Goal: Navigation & Orientation: Understand site structure

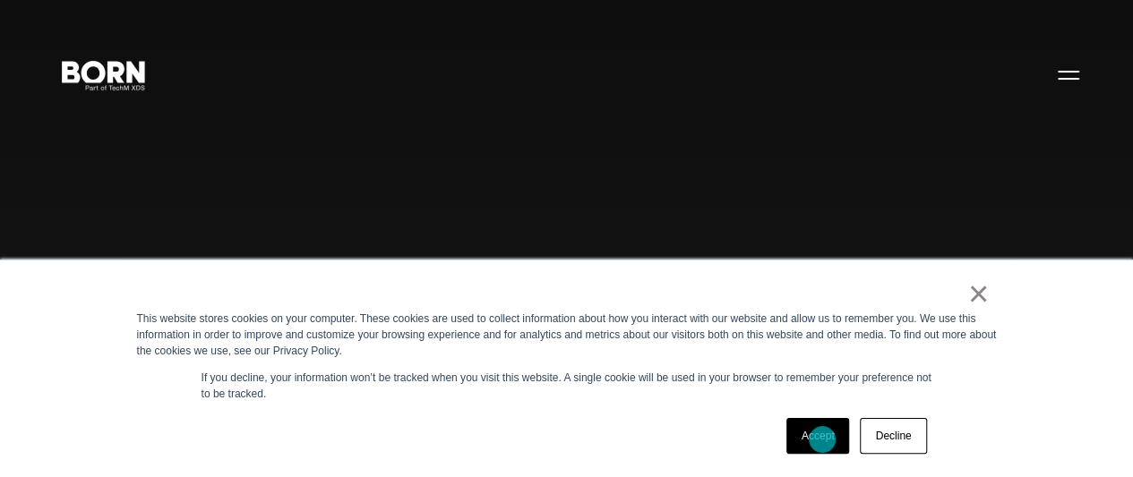
click at [822, 440] on link "Accept" at bounding box center [818, 436] width 64 height 36
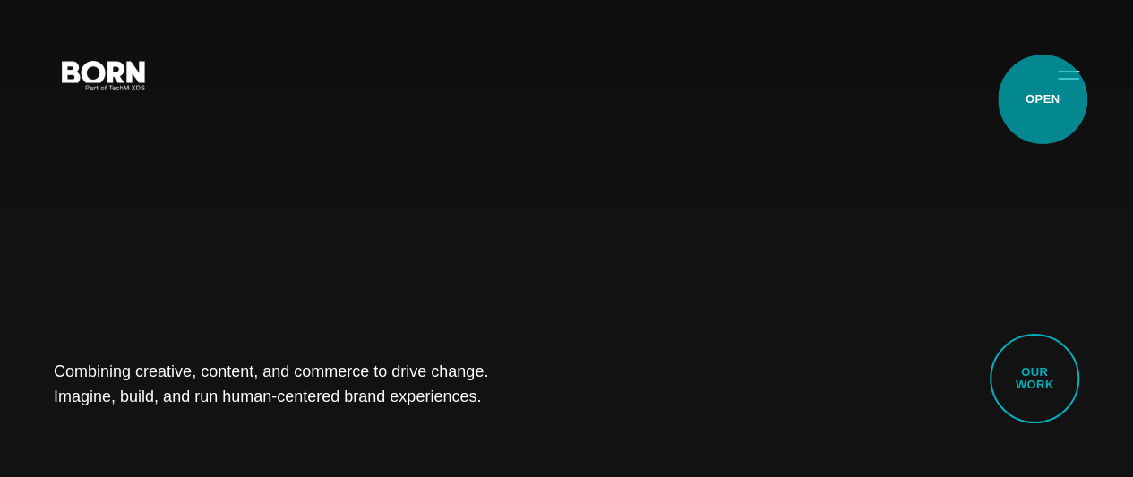
click at [1047, 93] on button "Primary Menu" at bounding box center [1068, 75] width 43 height 38
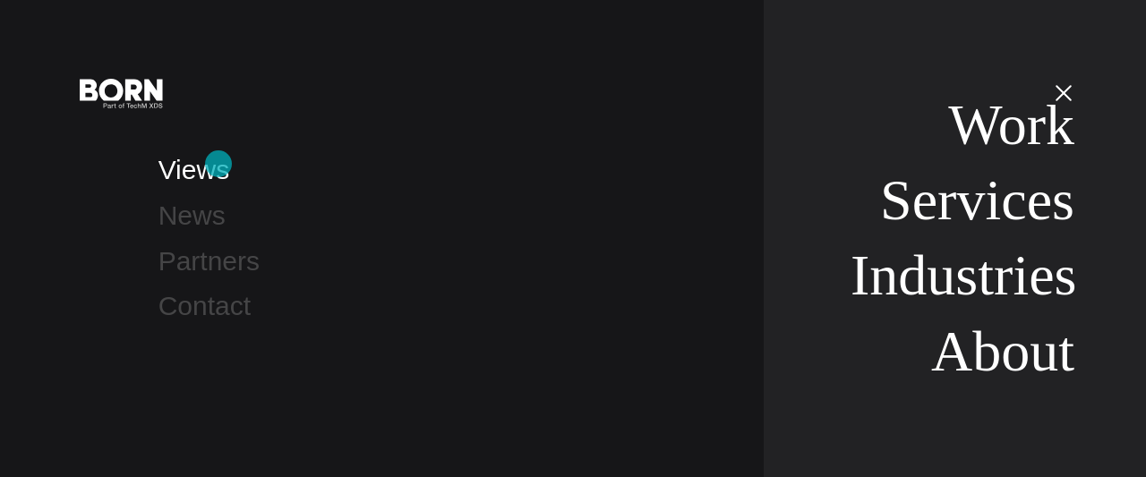
click at [218, 164] on link "Views" at bounding box center [193, 170] width 71 height 30
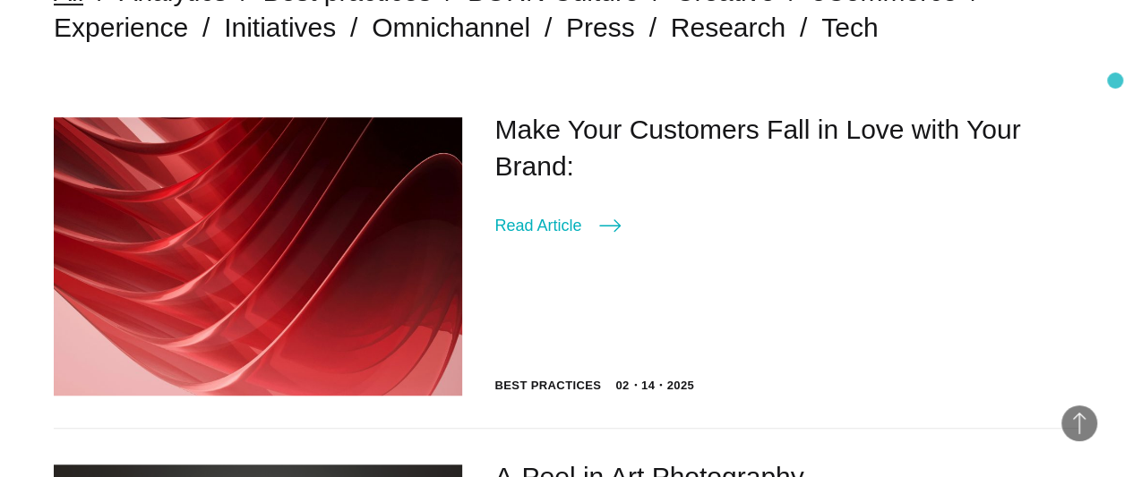
scroll to position [453, 0]
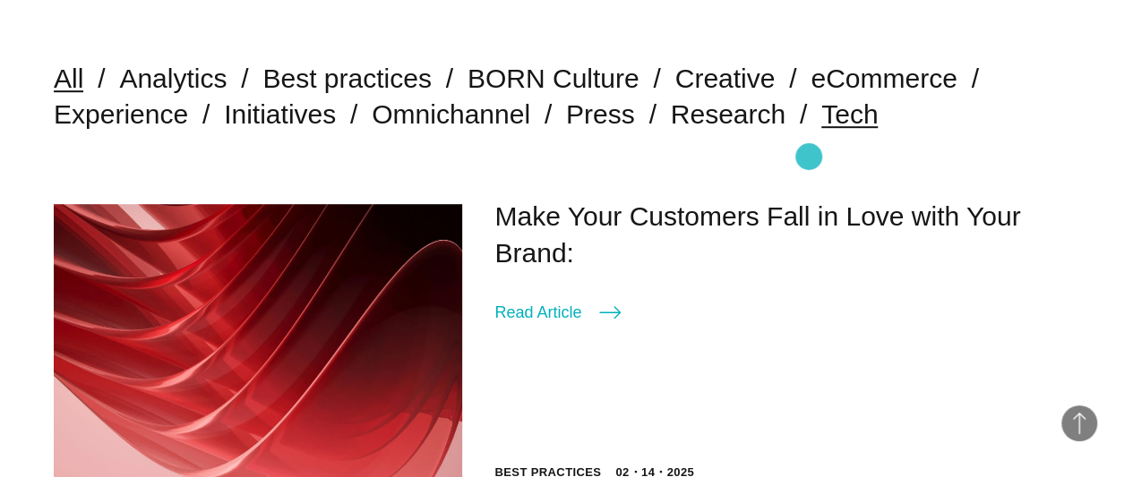
click at [821, 129] on link "Tech" at bounding box center [849, 114] width 56 height 30
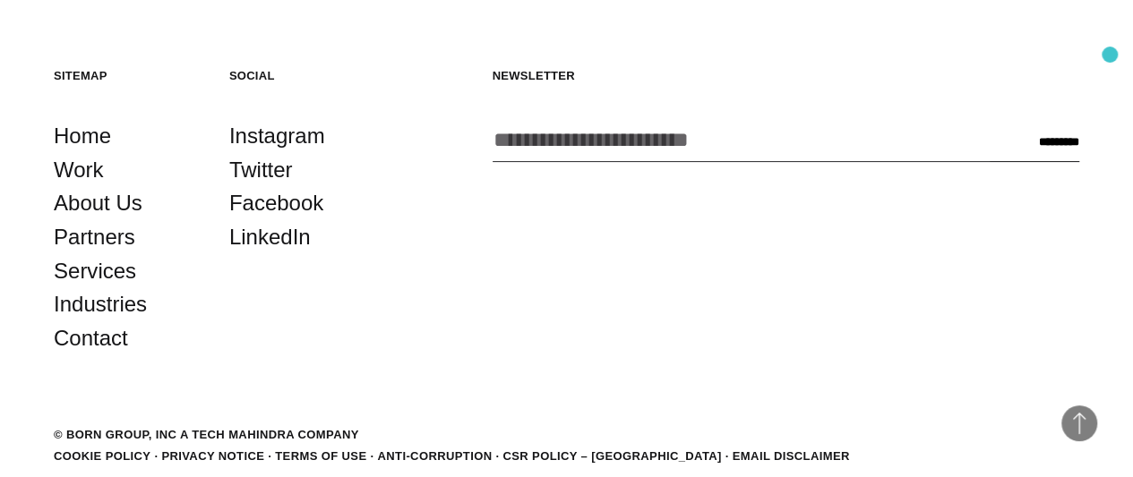
scroll to position [3535, 0]
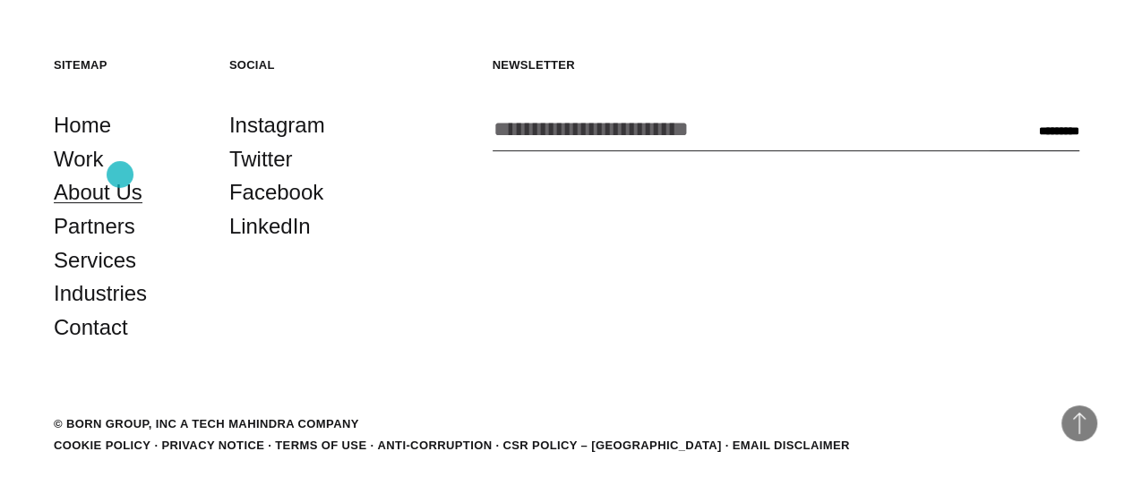
click at [120, 176] on link "About Us" at bounding box center [98, 193] width 89 height 34
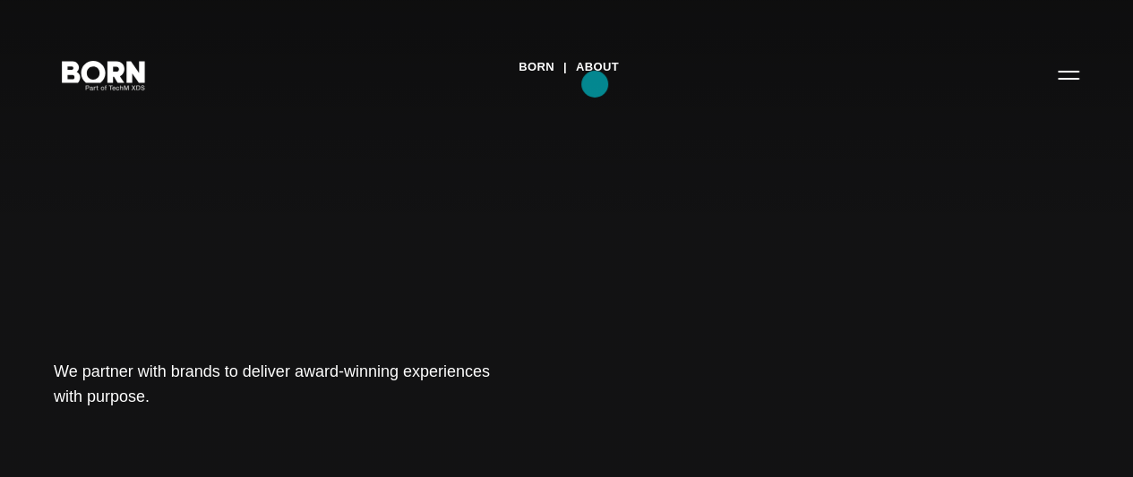
click at [595, 81] on link "About" at bounding box center [597, 67] width 43 height 27
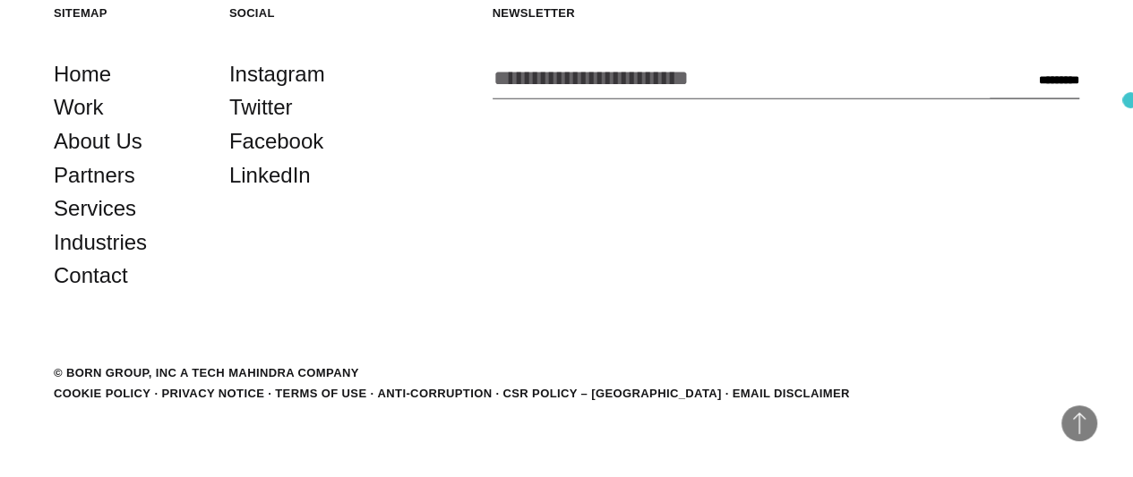
scroll to position [5506, 0]
click at [113, 226] on link "Services" at bounding box center [95, 209] width 82 height 34
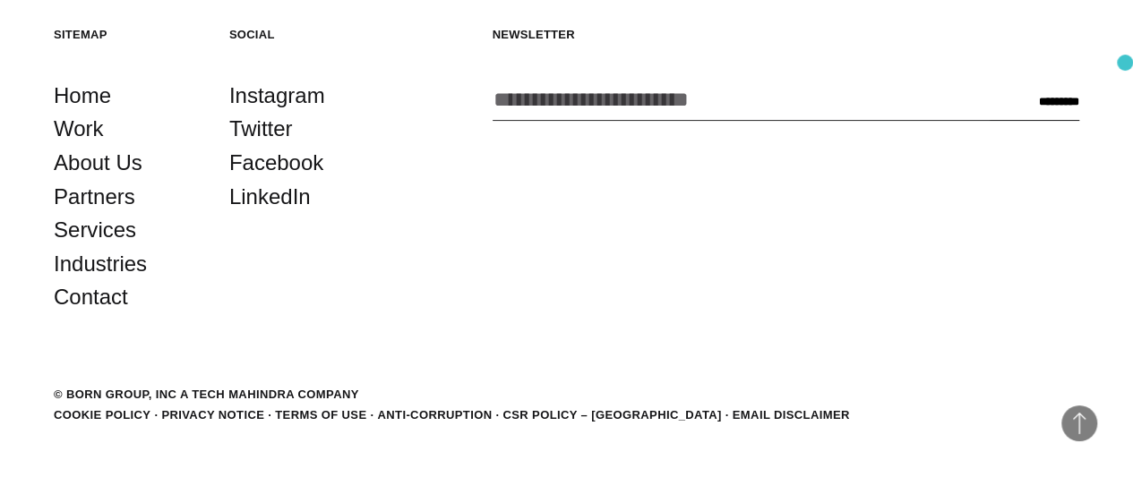
scroll to position [3607, 0]
